Goal: Task Accomplishment & Management: Manage account settings

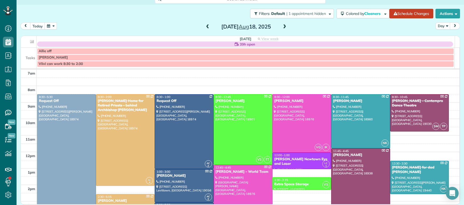
click at [281, 26] on span at bounding box center [284, 27] width 6 height 5
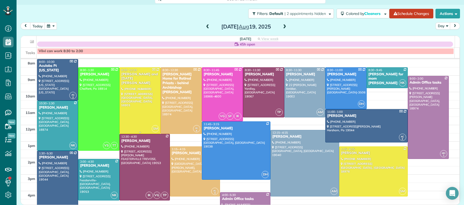
scroll to position [17, 0]
click at [52, 70] on div "Aculabs Ft [US_STATE]" at bounding box center [58, 67] width 38 height 9
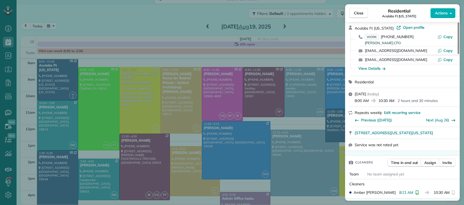
scroll to position [36, 0]
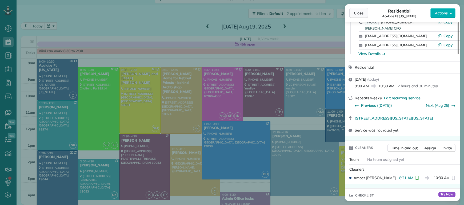
click at [360, 15] on span "Close" at bounding box center [359, 12] width 10 height 5
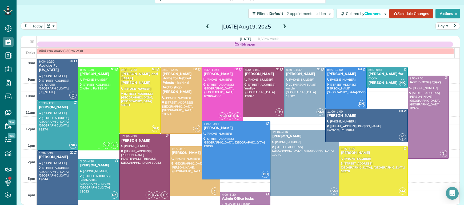
click at [94, 75] on div "Joseph Braun" at bounding box center [99, 74] width 38 height 5
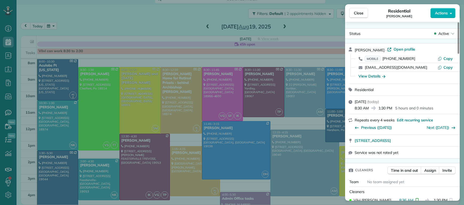
scroll to position [40, 0]
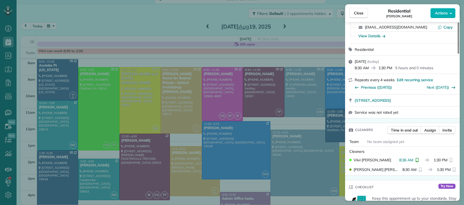
click at [360, 17] on button "Close" at bounding box center [358, 13] width 19 height 10
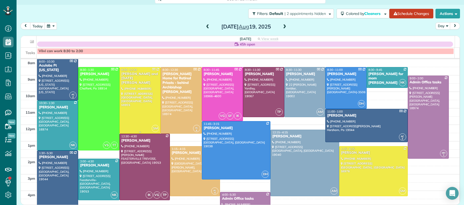
click at [131, 76] on div "Christine and Noel Weiss" at bounding box center [140, 79] width 38 height 14
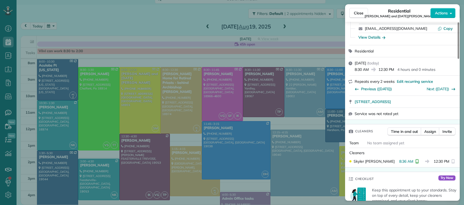
scroll to position [87, 0]
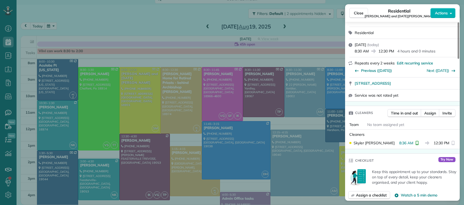
drag, startPoint x: 358, startPoint y: 14, endPoint x: 152, endPoint y: 91, distance: 219.5
click at [358, 14] on span "Close" at bounding box center [359, 12] width 10 height 5
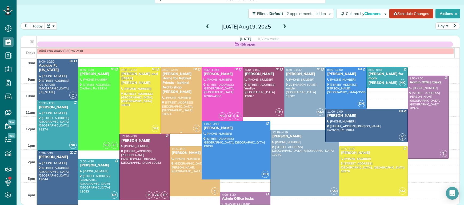
drag, startPoint x: 165, startPoint y: 78, endPoint x: 169, endPoint y: 80, distance: 3.7
click at [165, 78] on div "Regina Coeli Home for Retired Priests - behind Archbishop Wood" at bounding box center [181, 83] width 38 height 22
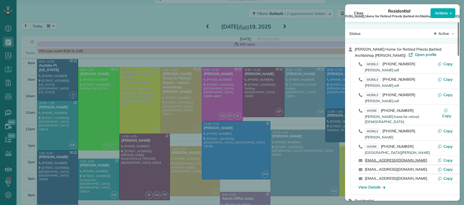
scroll to position [116, 0]
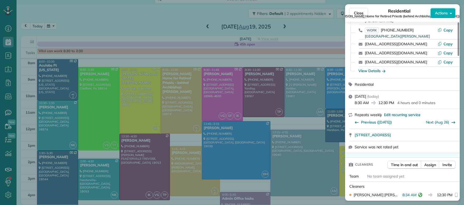
drag, startPoint x: 357, startPoint y: 10, endPoint x: 214, endPoint y: 74, distance: 156.7
click at [357, 10] on span "Close" at bounding box center [359, 12] width 10 height 5
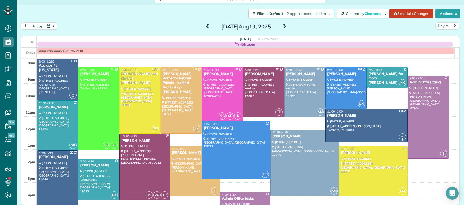
click at [214, 74] on div "Amanda Harris" at bounding box center [222, 74] width 38 height 5
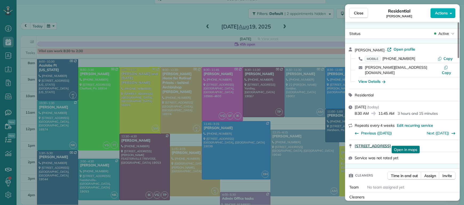
scroll to position [99, 0]
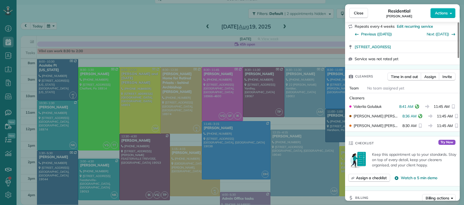
drag, startPoint x: 360, startPoint y: 14, endPoint x: 231, endPoint y: 79, distance: 144.6
click at [360, 14] on span "Close" at bounding box center [359, 12] width 10 height 5
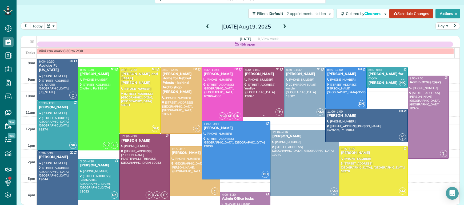
click at [255, 72] on div "Richard Moore" at bounding box center [263, 74] width 38 height 5
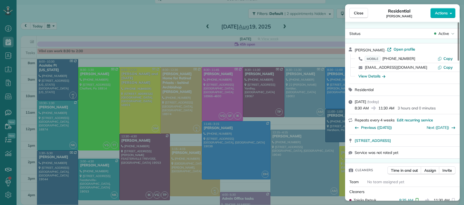
scroll to position [47, 0]
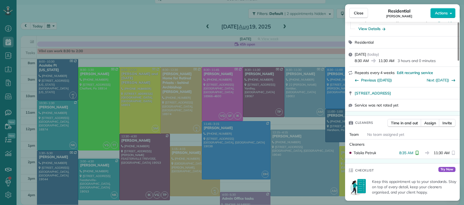
drag, startPoint x: 363, startPoint y: 13, endPoint x: 276, endPoint y: 83, distance: 111.8
click at [363, 13] on button "Close" at bounding box center [358, 13] width 19 height 10
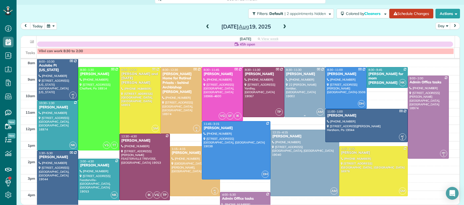
click at [291, 76] on div "Alex Zega" at bounding box center [305, 74] width 38 height 5
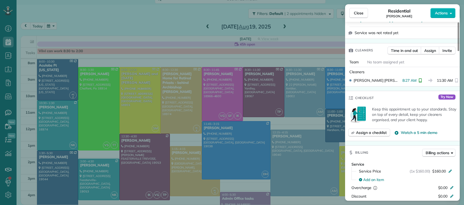
scroll to position [122, 0]
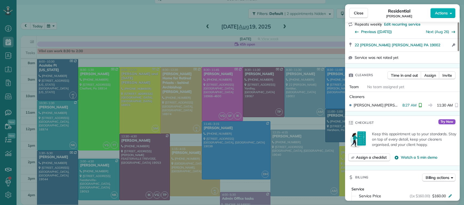
drag, startPoint x: 357, startPoint y: 13, endPoint x: 307, endPoint y: 89, distance: 91.6
click at [357, 13] on span "Close" at bounding box center [359, 12] width 10 height 5
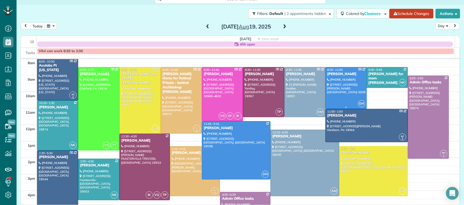
click at [335, 73] on div "Marsha Fischer" at bounding box center [346, 74] width 38 height 5
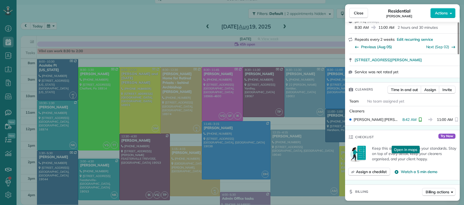
scroll to position [83, 0]
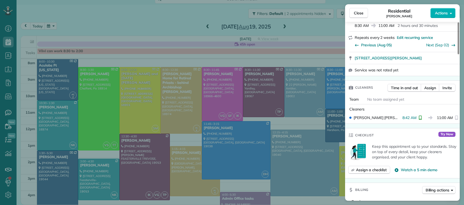
drag, startPoint x: 360, startPoint y: 17, endPoint x: 344, endPoint y: 74, distance: 58.7
click at [360, 17] on button "Close" at bounding box center [358, 13] width 19 height 10
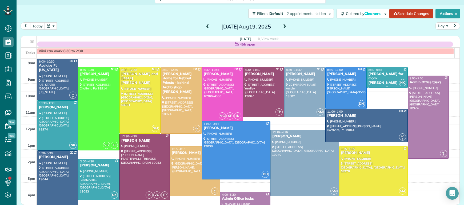
click at [376, 76] on div "Jeramie Ferrell for mom Josephine Leone" at bounding box center [387, 79] width 38 height 14
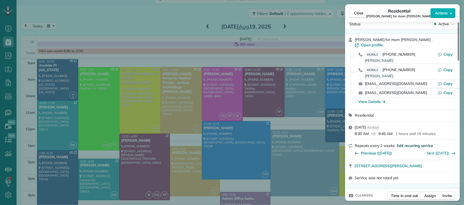
scroll to position [48, 0]
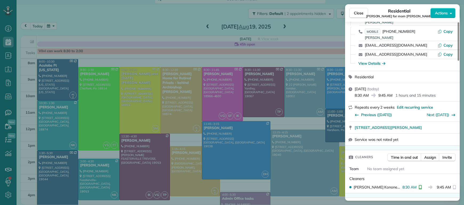
drag, startPoint x: 356, startPoint y: 13, endPoint x: 422, endPoint y: 83, distance: 95.9
click at [357, 13] on span "Close" at bounding box center [359, 12] width 10 height 5
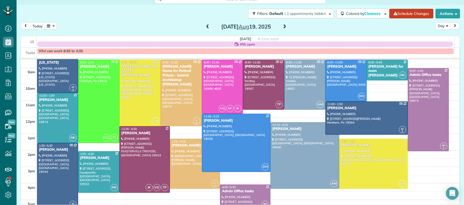
scroll to position [11, 0]
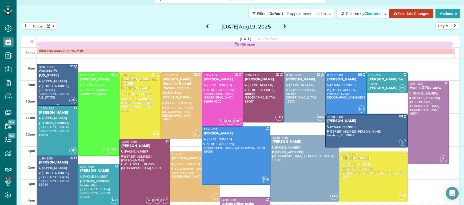
click at [44, 75] on div "Aculabs Ft Washington" at bounding box center [58, 73] width 38 height 9
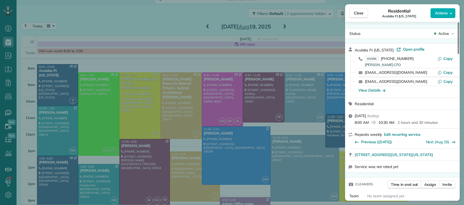
scroll to position [54, 0]
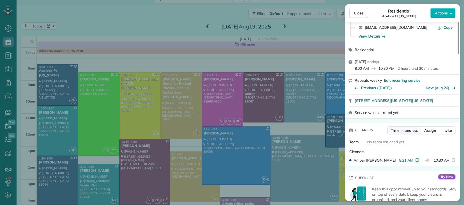
click at [405, 131] on span "Time in and out" at bounding box center [404, 130] width 27 height 5
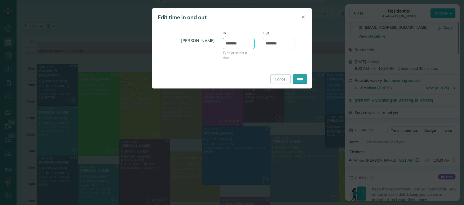
click at [234, 43] on input "*******" at bounding box center [238, 43] width 32 height 11
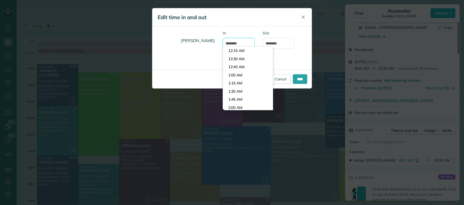
scroll to position [252, 0]
type input "*******"
drag, startPoint x: 241, startPoint y: 50, endPoint x: 243, endPoint y: 52, distance: 3.0
click at [241, 51] on body "Dashboard Scheduling Calendar View List View Dispatch View - Weekly scheduling …" at bounding box center [232, 102] width 464 height 205
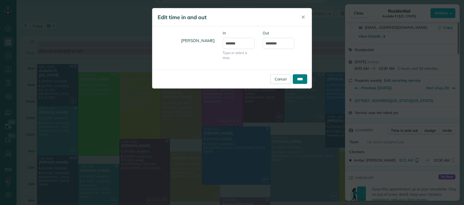
click at [302, 79] on input "****" at bounding box center [300, 79] width 14 height 10
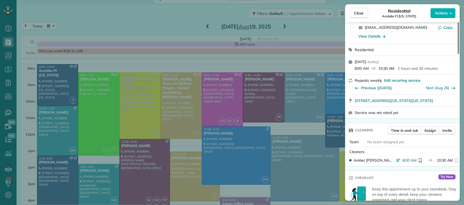
drag, startPoint x: 355, startPoint y: 13, endPoint x: 214, endPoint y: 23, distance: 140.8
click at [355, 13] on span "Close" at bounding box center [359, 12] width 10 height 5
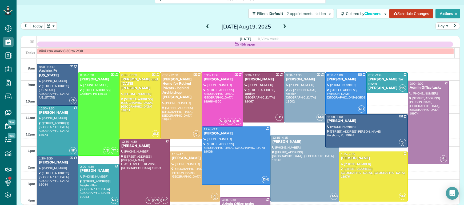
click at [205, 25] on span at bounding box center [208, 27] width 6 height 5
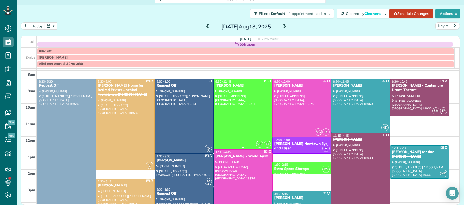
scroll to position [21, 0]
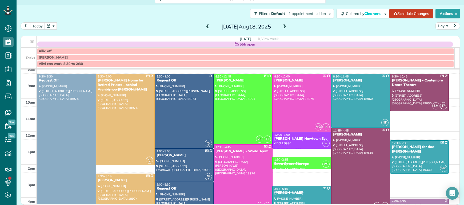
click at [356, 132] on div "11:45 - 4:45" at bounding box center [360, 131] width 56 height 4
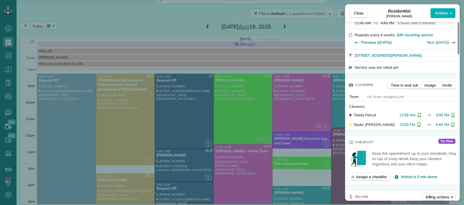
scroll to position [89, 0]
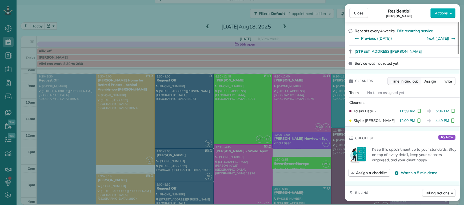
click at [406, 81] on span "Time in and out" at bounding box center [404, 81] width 27 height 5
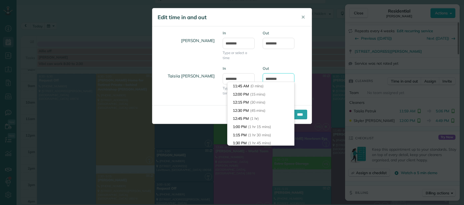
drag, startPoint x: 274, startPoint y: 79, endPoint x: 276, endPoint y: 86, distance: 7.3
click at [274, 79] on input "*******" at bounding box center [278, 78] width 32 height 11
type input "*******"
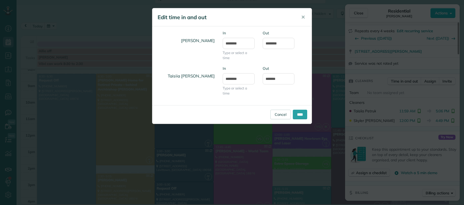
click at [264, 85] on body "Dashboard Scheduling Calendar View List View Dispatch View - Weekly scheduling …" at bounding box center [232, 102] width 464 height 205
click at [298, 115] on input "****" at bounding box center [300, 115] width 14 height 10
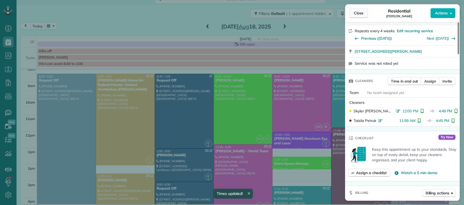
click at [358, 13] on span "Close" at bounding box center [359, 12] width 10 height 5
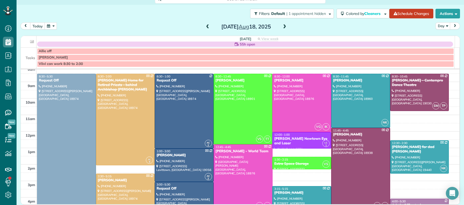
click at [281, 27] on span at bounding box center [284, 27] width 6 height 5
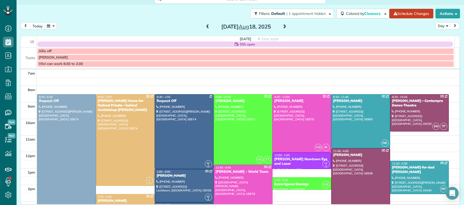
click at [281, 27] on span at bounding box center [284, 27] width 6 height 5
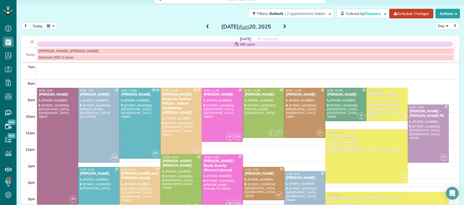
click at [281, 27] on span at bounding box center [284, 27] width 6 height 5
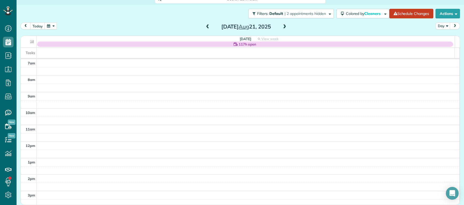
click at [281, 27] on span at bounding box center [284, 27] width 6 height 5
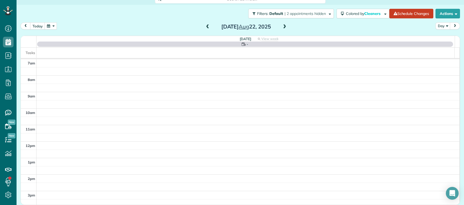
click at [282, 27] on span at bounding box center [284, 27] width 6 height 5
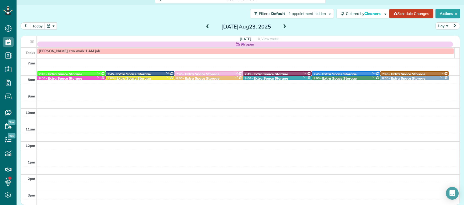
click at [205, 28] on span at bounding box center [208, 27] width 6 height 5
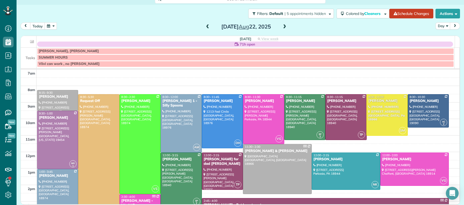
click at [281, 26] on span at bounding box center [284, 27] width 6 height 5
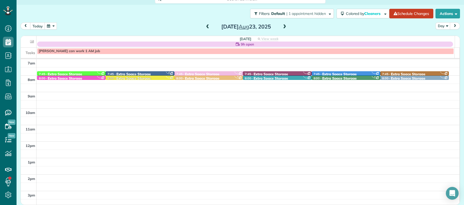
click at [205, 26] on span at bounding box center [208, 27] width 6 height 5
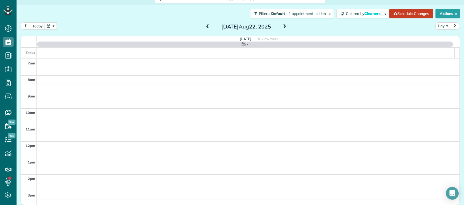
click at [205, 26] on span at bounding box center [208, 27] width 6 height 5
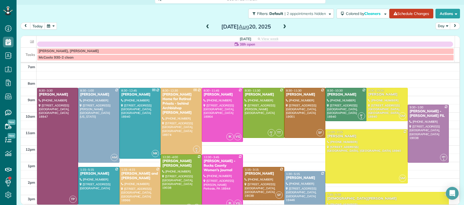
click at [205, 26] on span at bounding box center [208, 27] width 6 height 5
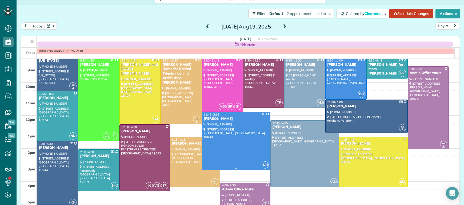
scroll to position [26, 0]
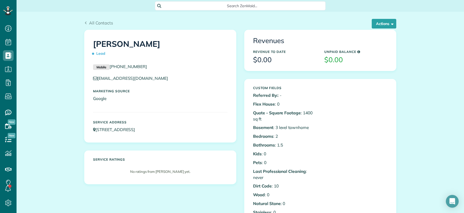
scroll to position [2, 2]
click at [96, 22] on span "All Contacts" at bounding box center [101, 22] width 24 height 5
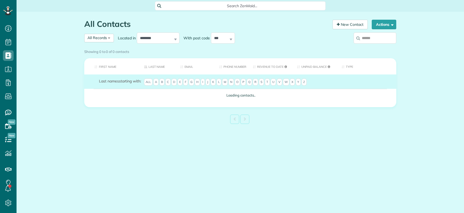
scroll to position [2, 2]
type input "**********"
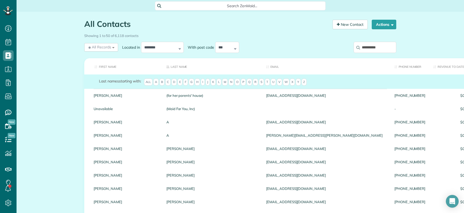
click at [381, 44] on input "**********" at bounding box center [374, 47] width 43 height 11
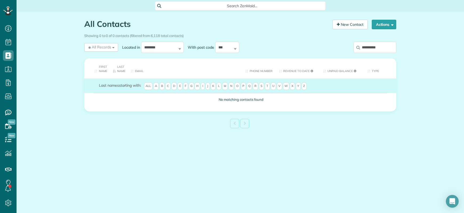
drag, startPoint x: 367, startPoint y: 47, endPoint x: 379, endPoint y: 52, distance: 12.5
click at [367, 47] on input "**********" at bounding box center [374, 47] width 43 height 11
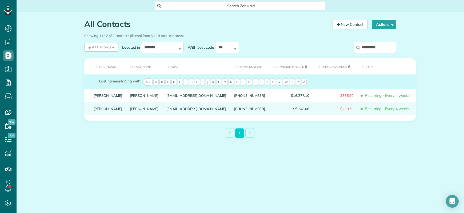
type input "**********"
click at [130, 111] on link "Forman" at bounding box center [144, 109] width 29 height 4
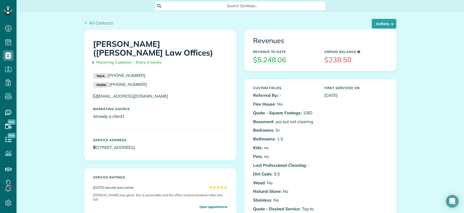
scroll to position [2, 2]
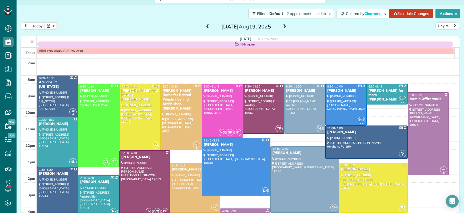
scroll to position [26, 0]
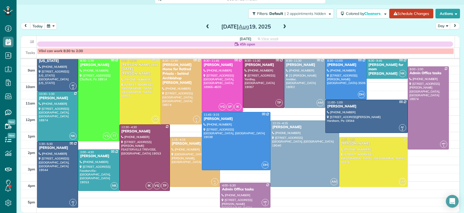
click at [281, 25] on span at bounding box center [284, 27] width 6 height 5
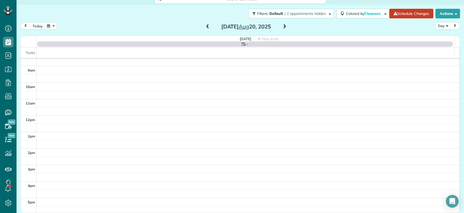
click at [281, 25] on span at bounding box center [284, 27] width 6 height 5
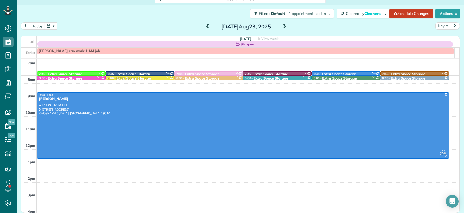
click at [207, 27] on span at bounding box center [208, 27] width 6 height 5
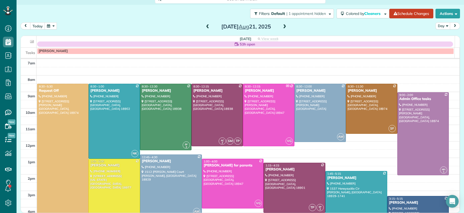
click at [207, 27] on span at bounding box center [208, 27] width 6 height 5
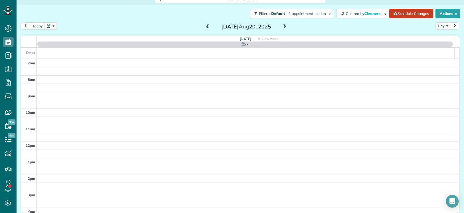
click at [207, 27] on span at bounding box center [208, 27] width 6 height 5
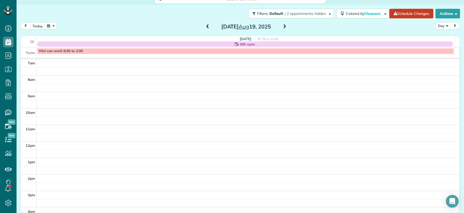
scroll to position [6, 0]
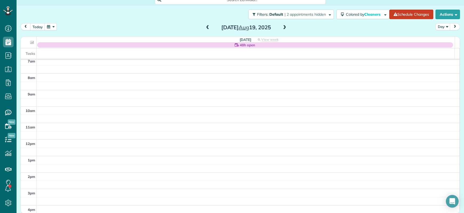
drag, startPoint x: 284, startPoint y: 28, endPoint x: 264, endPoint y: 35, distance: 20.9
click at [284, 28] on span at bounding box center [284, 27] width 6 height 5
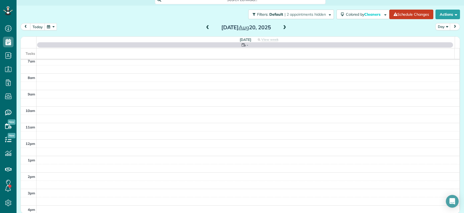
scroll to position [0, 0]
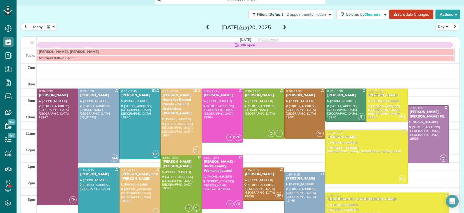
drag, startPoint x: 204, startPoint y: 29, endPoint x: 205, endPoint y: 32, distance: 3.0
click at [205, 29] on span at bounding box center [208, 27] width 6 height 5
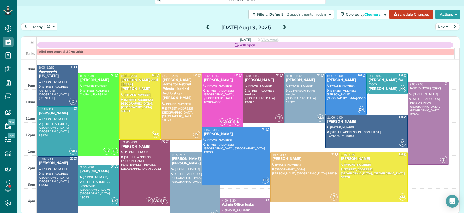
scroll to position [10, 0]
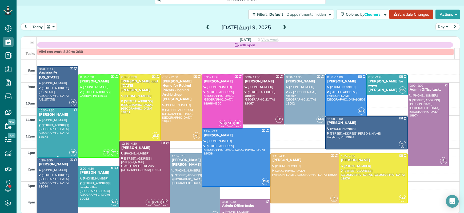
click at [50, 114] on div "Megan Coonelly" at bounding box center [58, 115] width 38 height 5
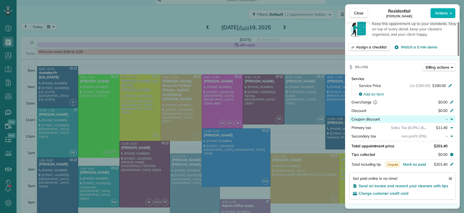
scroll to position [194, 0]
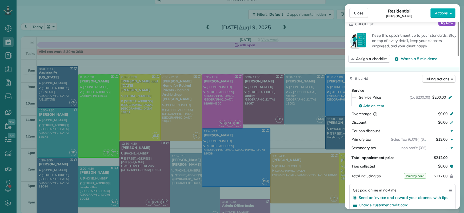
drag, startPoint x: 359, startPoint y: 14, endPoint x: 233, endPoint y: 53, distance: 132.1
click at [359, 14] on span "Close" at bounding box center [359, 12] width 10 height 5
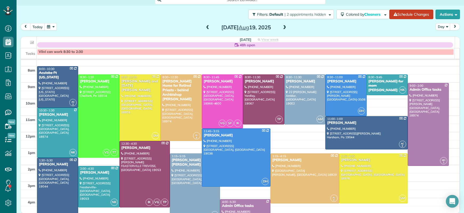
click at [283, 28] on span at bounding box center [284, 27] width 6 height 5
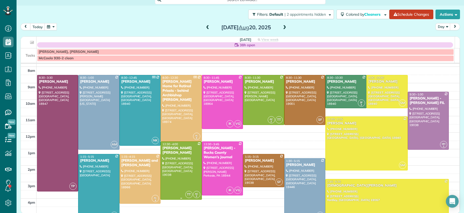
scroll to position [15, 0]
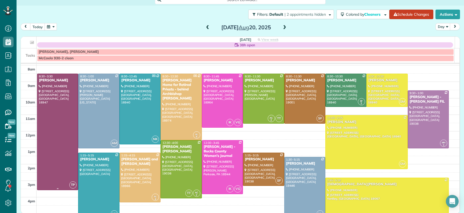
click at [44, 81] on div "Margie Heller" at bounding box center [58, 80] width 38 height 5
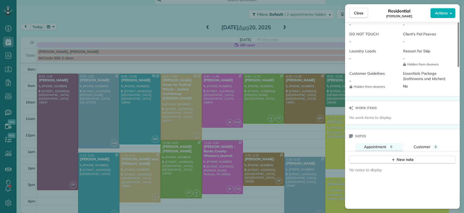
scroll to position [488, 0]
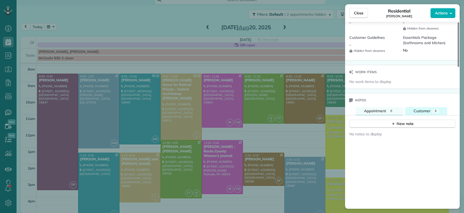
click at [427, 109] on span "Customer" at bounding box center [421, 111] width 17 height 5
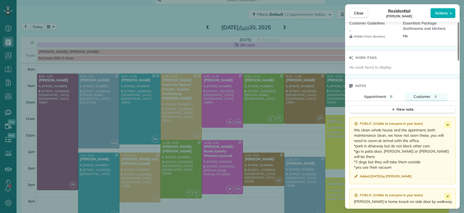
scroll to position [553, 0]
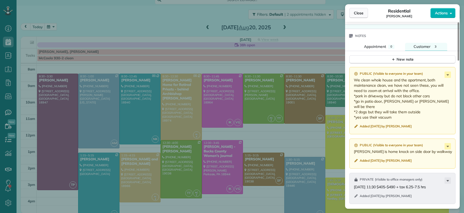
click at [359, 16] on button "Close" at bounding box center [358, 13] width 19 height 10
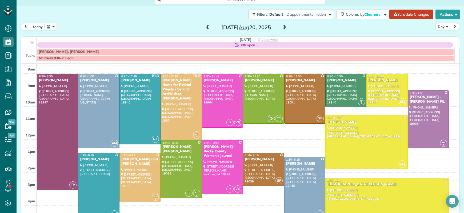
click at [282, 27] on span at bounding box center [284, 27] width 6 height 5
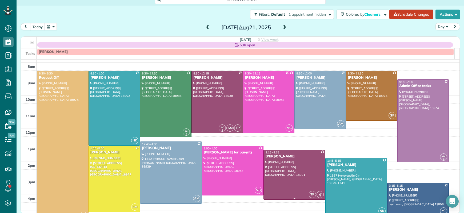
scroll to position [13, 0]
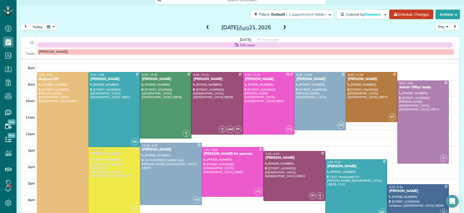
click at [205, 27] on span at bounding box center [208, 27] width 6 height 5
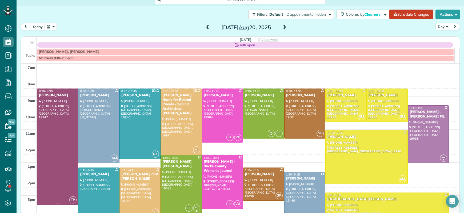
click at [51, 95] on div "Margie Heller" at bounding box center [58, 95] width 38 height 5
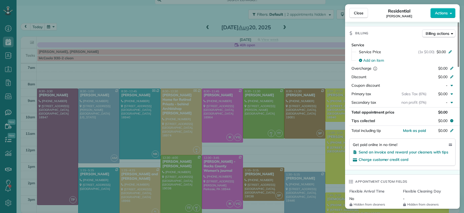
scroll to position [499, 0]
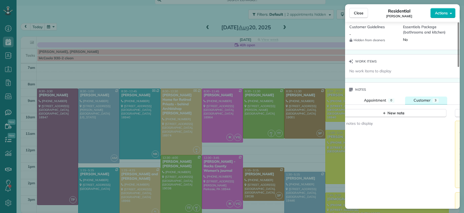
click at [418, 97] on button "Customer 3" at bounding box center [426, 101] width 42 height 8
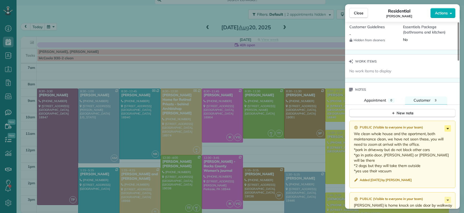
click at [449, 125] on icon at bounding box center [447, 128] width 6 height 6
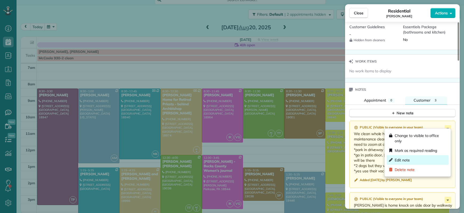
click at [427, 161] on div "Edit note" at bounding box center [417, 161] width 62 height 10
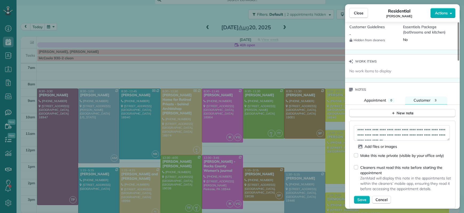
scroll to position [27, 0]
click at [403, 134] on textarea "**********" at bounding box center [402, 132] width 96 height 15
drag, startPoint x: 379, startPoint y: 137, endPoint x: 384, endPoint y: 140, distance: 5.8
click at [379, 137] on textarea "**********" at bounding box center [402, 132] width 96 height 15
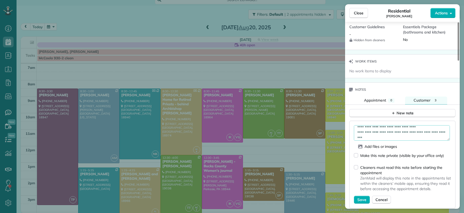
click at [379, 135] on textarea "**********" at bounding box center [402, 132] width 96 height 15
click at [383, 136] on textarea "**********" at bounding box center [402, 132] width 96 height 15
type textarea "**********"
drag, startPoint x: 363, startPoint y: 195, endPoint x: 366, endPoint y: 196, distance: 3.2
click at [363, 197] on span "Save" at bounding box center [361, 199] width 9 height 5
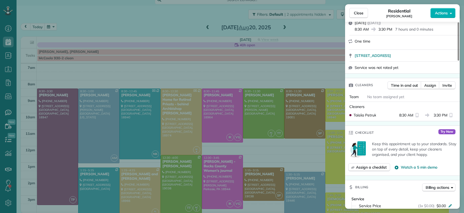
scroll to position [0, 0]
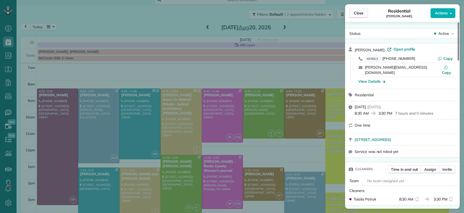
click at [360, 14] on span "Close" at bounding box center [359, 12] width 10 height 5
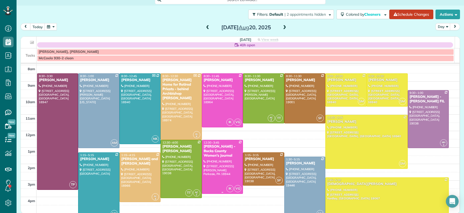
scroll to position [15, 0]
click at [205, 27] on span at bounding box center [208, 27] width 6 height 5
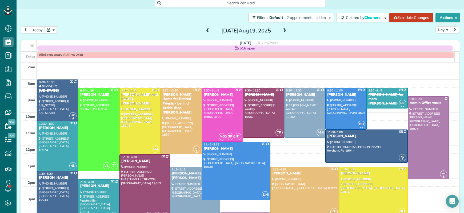
scroll to position [0, 0]
